Goal: Task Accomplishment & Management: Manage account settings

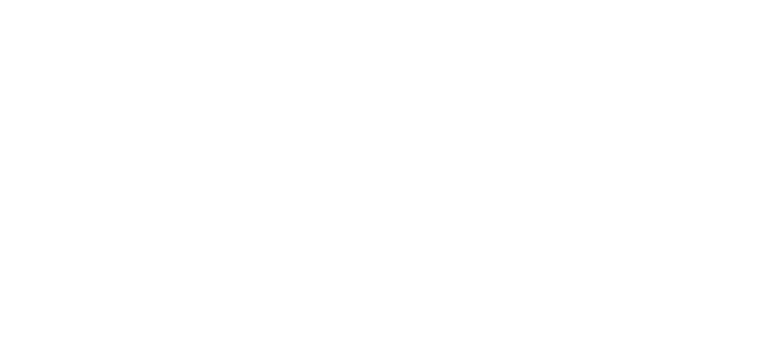
click at [613, 0] on html at bounding box center [385, 0] width 770 height 0
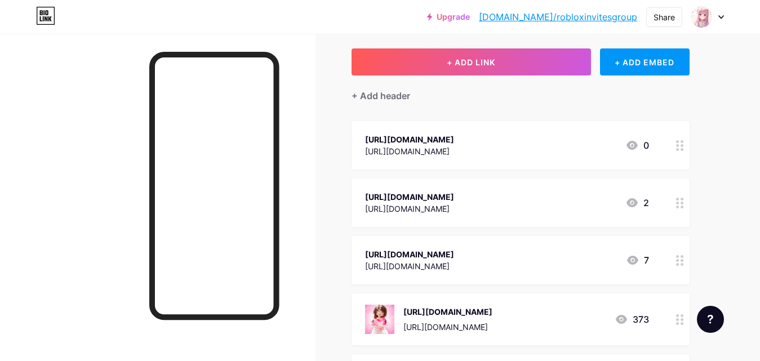
scroll to position [169, 0]
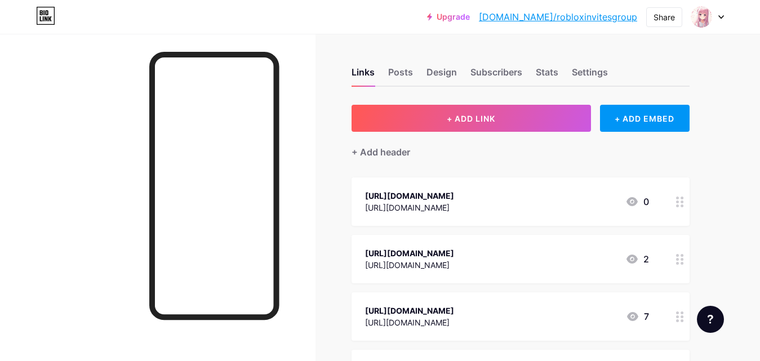
scroll to position [225, 0]
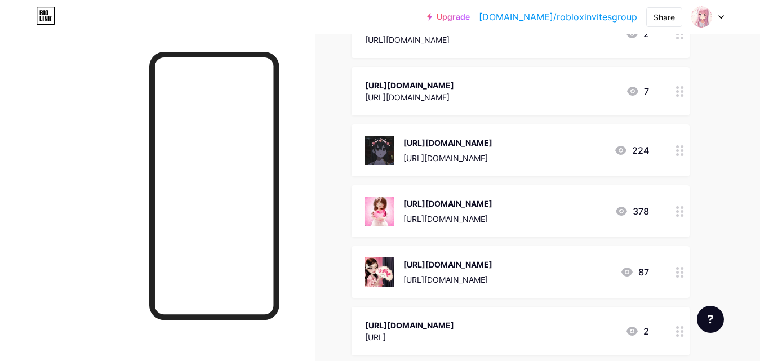
click at [681, 237] on div at bounding box center [680, 211] width 19 height 52
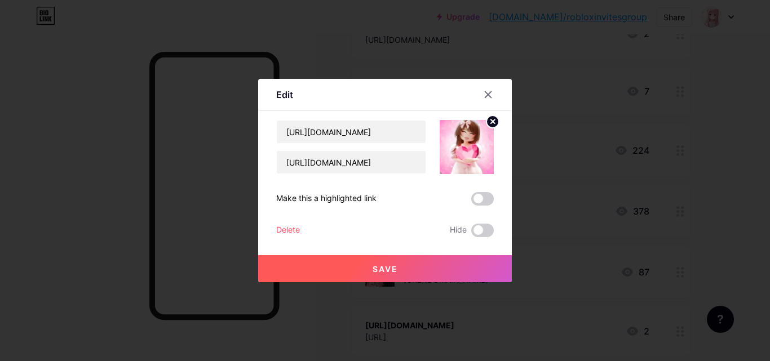
click at [491, 119] on icon at bounding box center [493, 121] width 4 height 4
click at [475, 131] on icon at bounding box center [466, 140] width 23 height 21
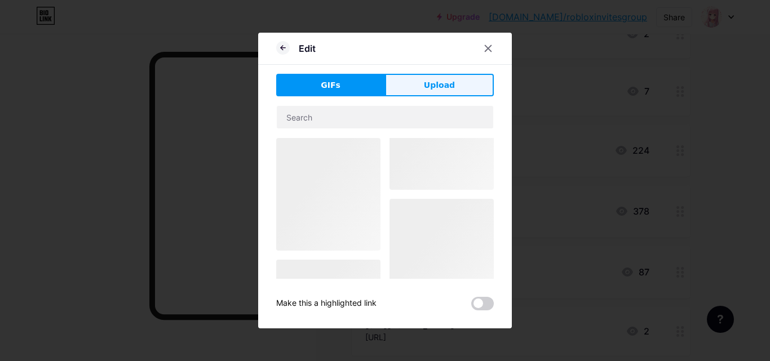
click at [439, 94] on button "Upload" at bounding box center [439, 85] width 109 height 23
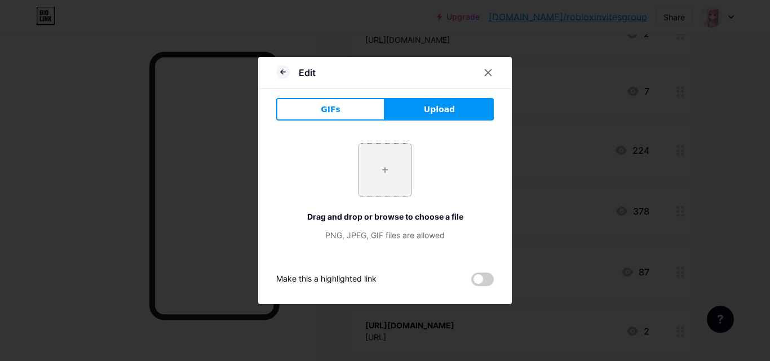
click at [385, 176] on input "file" at bounding box center [384, 170] width 53 height 53
type input "C:\fakepath\noFilter.png"
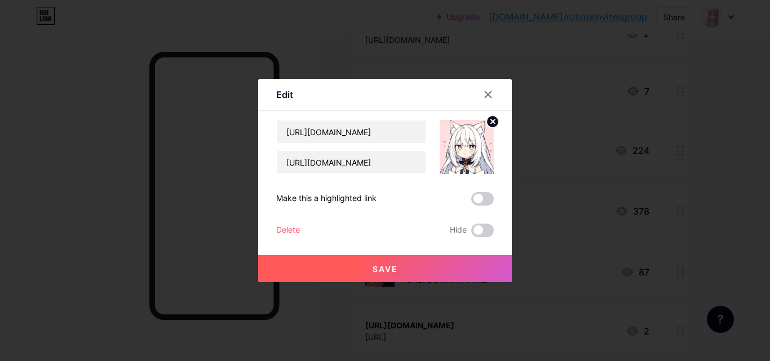
click at [447, 268] on button "Save" at bounding box center [385, 268] width 254 height 27
